Goal: Task Accomplishment & Management: Manage account settings

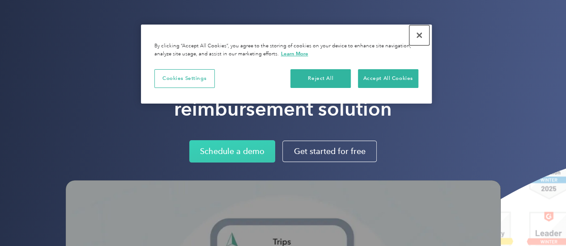
click at [418, 36] on button "Close" at bounding box center [419, 35] width 20 height 20
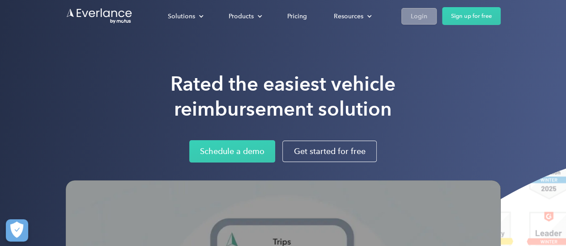
click at [422, 15] on div "Login" at bounding box center [419, 16] width 17 height 11
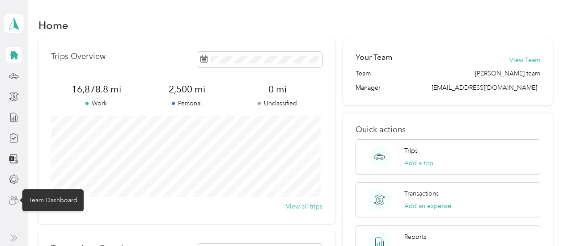
click at [9, 203] on icon at bounding box center [12, 201] width 6 height 5
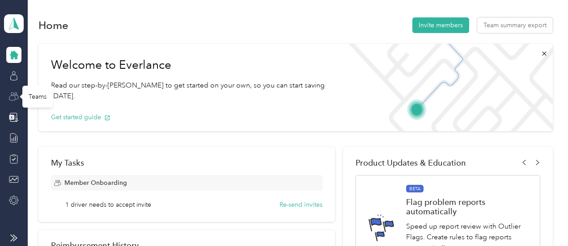
click at [14, 95] on icon at bounding box center [14, 97] width 10 height 10
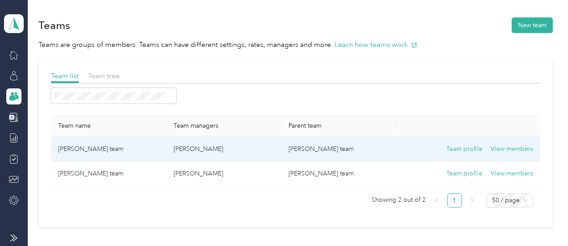
click at [189, 151] on p "[PERSON_NAME]" at bounding box center [224, 149] width 101 height 10
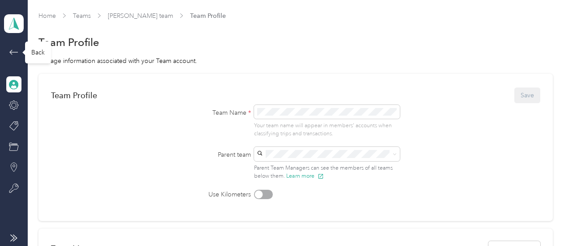
click at [13, 51] on icon at bounding box center [13, 52] width 11 height 11
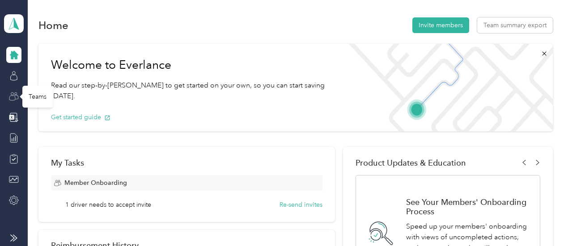
click at [13, 95] on icon at bounding box center [14, 97] width 10 height 10
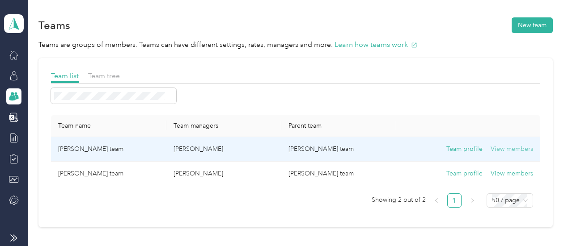
click at [501, 150] on button "View members" at bounding box center [512, 149] width 42 height 10
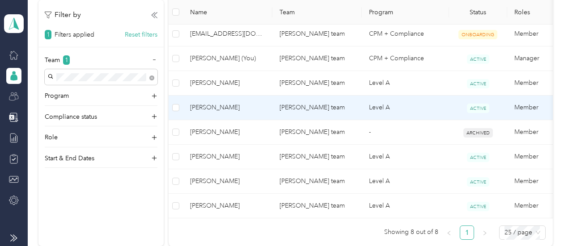
scroll to position [241, 0]
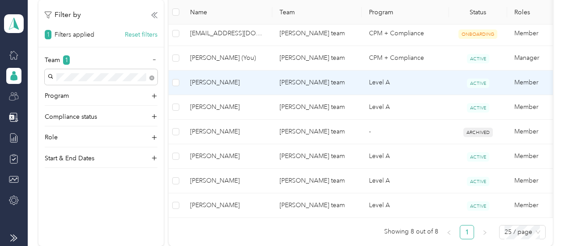
click at [218, 81] on span "[PERSON_NAME]" at bounding box center [227, 83] width 75 height 10
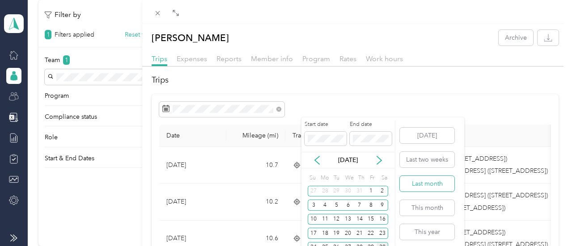
click at [433, 186] on button "Last month" at bounding box center [427, 184] width 55 height 16
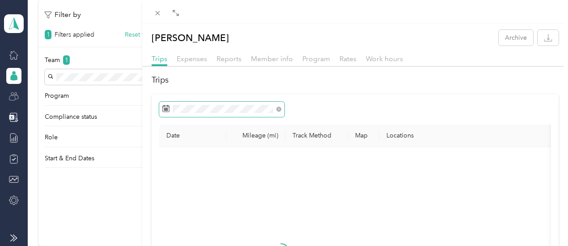
click at [284, 113] on span at bounding box center [221, 109] width 125 height 15
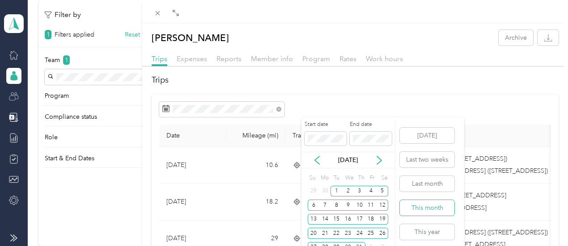
click at [429, 209] on button "This month" at bounding box center [427, 208] width 55 height 16
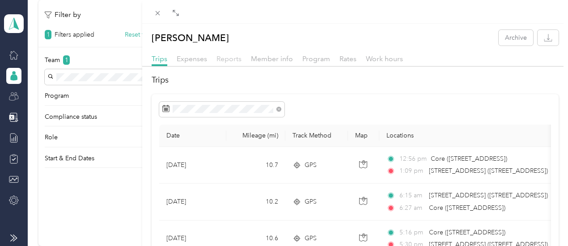
click at [242, 59] on span "Reports" at bounding box center [228, 59] width 25 height 8
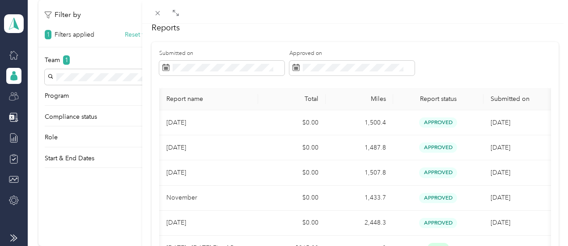
scroll to position [51, 0]
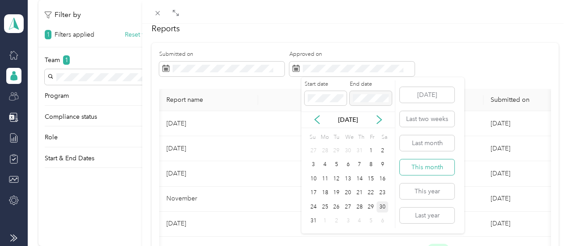
click at [430, 165] on button "This month" at bounding box center [427, 168] width 55 height 16
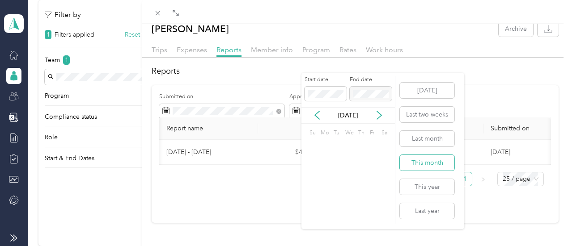
scroll to position [22, 0]
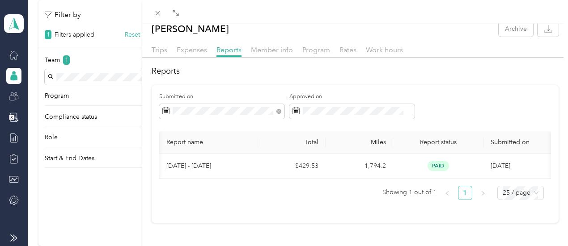
click at [208, 204] on div "[PERSON_NAME] Archive Trips Expenses Reports Member info Program Rates Work hou…" at bounding box center [284, 123] width 568 height 246
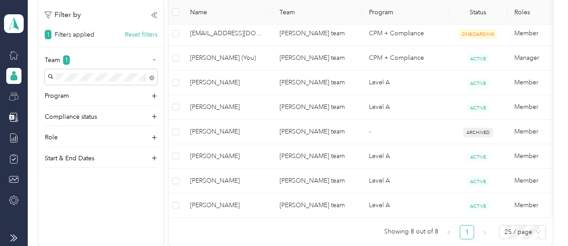
scroll to position [51, 0]
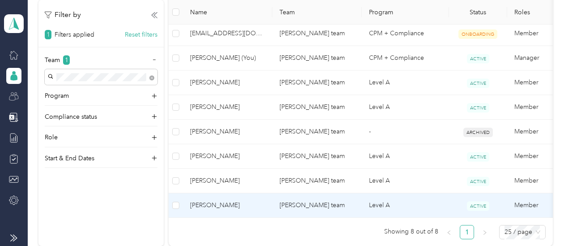
click at [208, 204] on span "[PERSON_NAME]" at bounding box center [227, 206] width 75 height 10
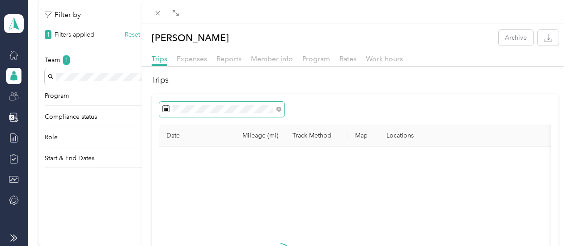
click at [167, 110] on rect at bounding box center [166, 109] width 1 height 1
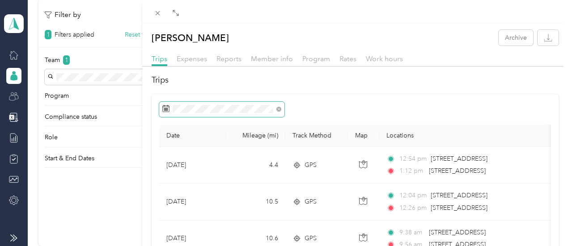
click at [170, 111] on icon at bounding box center [165, 108] width 7 height 7
click at [242, 58] on span "Reports" at bounding box center [228, 59] width 25 height 8
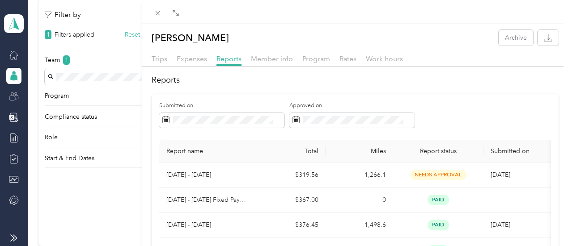
click at [205, 79] on div "[PERSON_NAME] Archive Trips Expenses Reports Member info Program Rates Work hou…" at bounding box center [284, 123] width 568 height 246
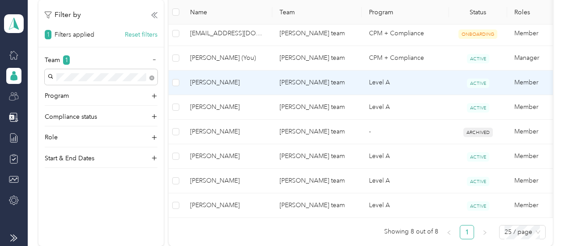
click at [210, 81] on span "[PERSON_NAME]" at bounding box center [227, 83] width 75 height 10
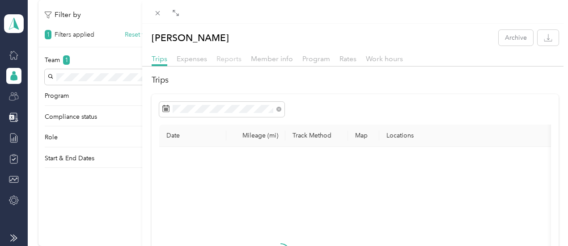
click at [242, 60] on span "Reports" at bounding box center [228, 59] width 25 height 8
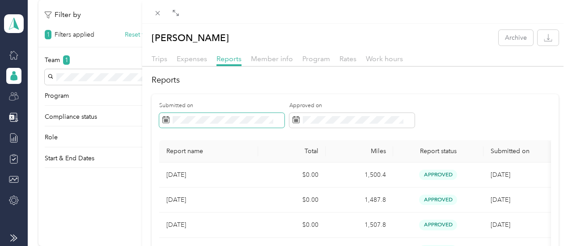
click at [170, 121] on icon at bounding box center [165, 119] width 7 height 7
click at [284, 120] on span at bounding box center [221, 120] width 125 height 15
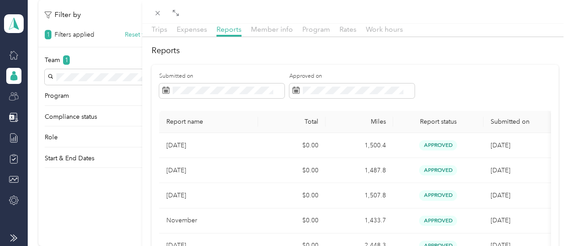
scroll to position [34, 0]
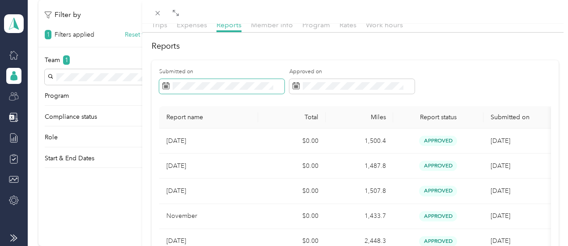
click at [170, 89] on icon at bounding box center [166, 86] width 7 height 6
click at [170, 86] on icon at bounding box center [165, 85] width 7 height 7
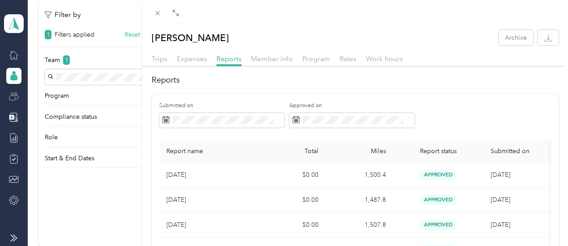
scroll to position [0, 0]
click at [174, 80] on div "[PERSON_NAME] Archive Trips Expenses Reports Member info Program Rates Work hou…" at bounding box center [284, 123] width 568 height 246
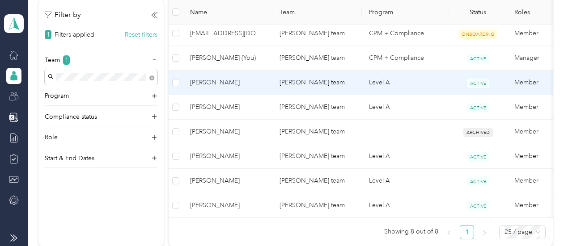
click at [229, 83] on span "[PERSON_NAME]" at bounding box center [227, 83] width 75 height 10
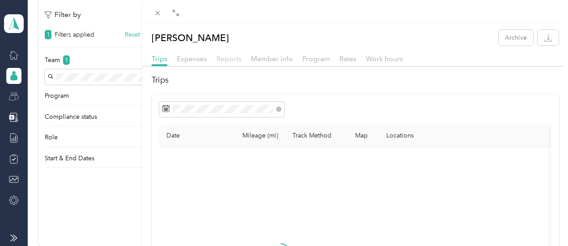
click at [242, 62] on span "Reports" at bounding box center [228, 59] width 25 height 8
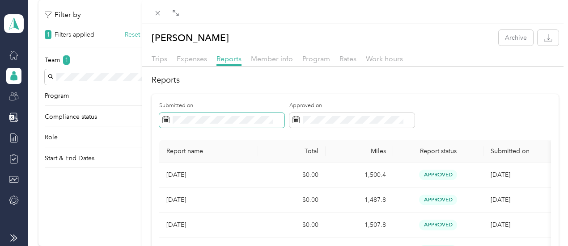
click at [169, 118] on icon at bounding box center [165, 118] width 7 height 0
click at [168, 119] on rect at bounding box center [167, 119] width 1 height 1
click at [284, 118] on span at bounding box center [221, 120] width 125 height 15
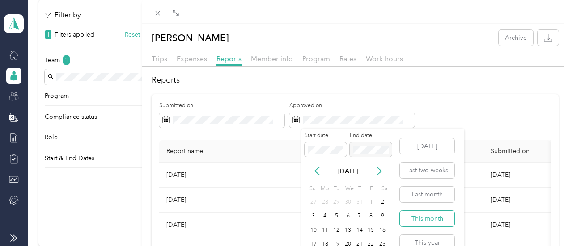
click at [419, 220] on button "This month" at bounding box center [427, 219] width 55 height 16
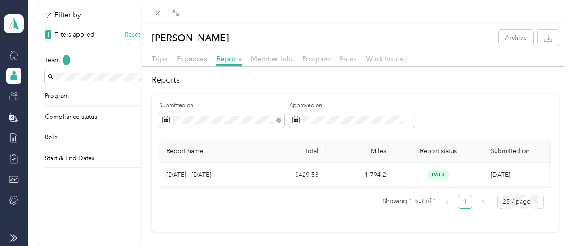
click at [356, 61] on span "Rates" at bounding box center [347, 59] width 17 height 8
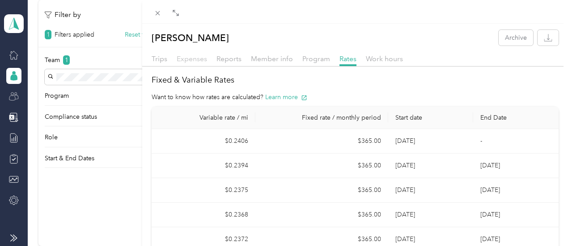
click at [207, 59] on span "Expenses" at bounding box center [192, 59] width 30 height 8
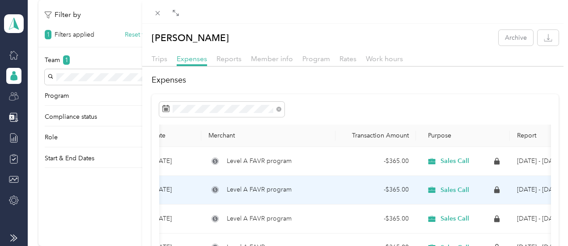
scroll to position [0, 10]
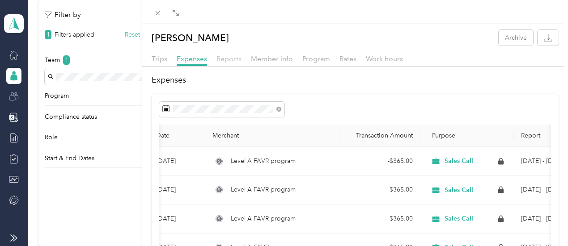
click at [242, 62] on span "Reports" at bounding box center [228, 59] width 25 height 8
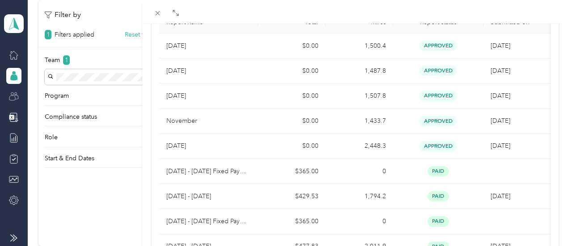
click at [13, 100] on div "[PERSON_NAME] Archive Trips Expenses Reports Member info Program Rates Work hou…" at bounding box center [284, 123] width 568 height 246
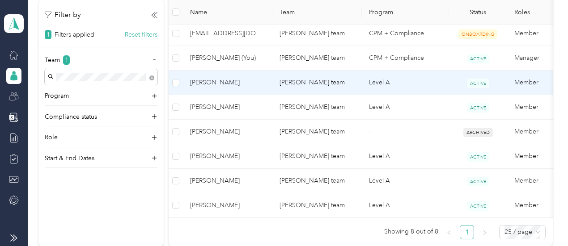
scroll to position [145, 0]
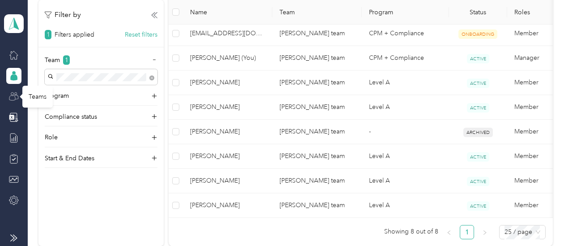
click at [12, 95] on circle at bounding box center [12, 94] width 3 height 3
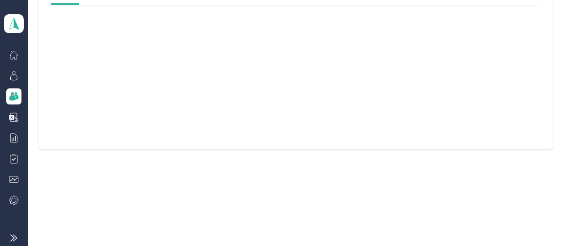
scroll to position [77, 0]
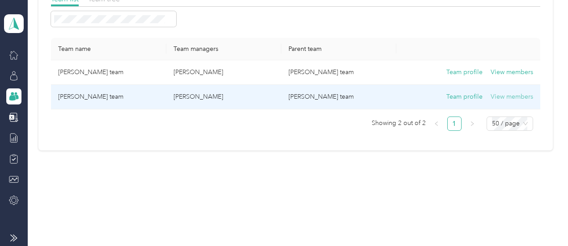
click at [500, 99] on button "View members" at bounding box center [512, 97] width 42 height 10
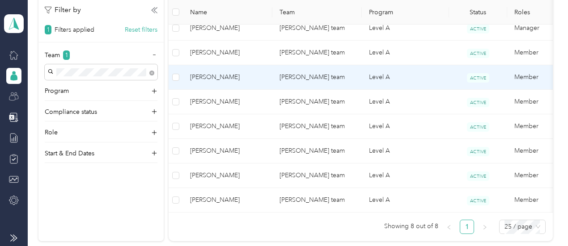
scroll to position [246, 0]
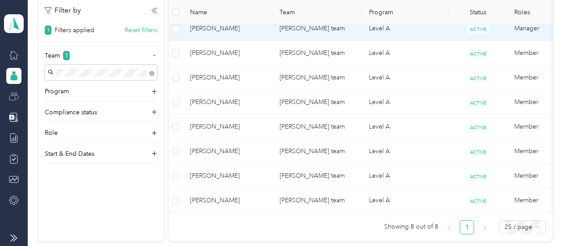
click at [224, 30] on span "[PERSON_NAME]" at bounding box center [227, 29] width 75 height 10
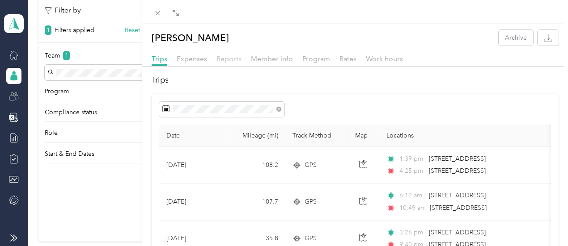
click at [242, 61] on span "Reports" at bounding box center [228, 59] width 25 height 8
